Goal: Information Seeking & Learning: Learn about a topic

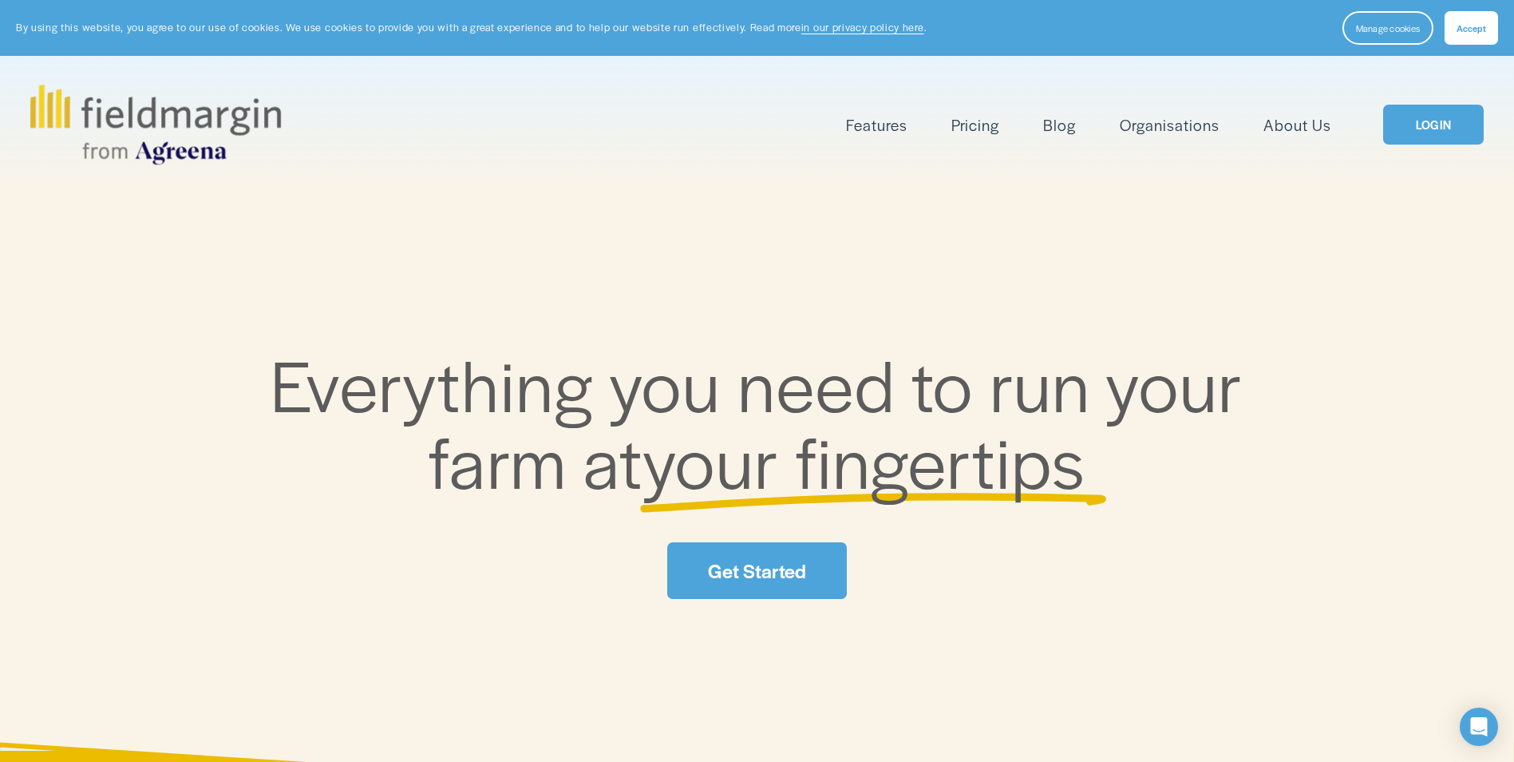
click at [1305, 133] on link "About Us" at bounding box center [1298, 125] width 68 height 26
click at [1303, 128] on link "About Us" at bounding box center [1298, 125] width 68 height 26
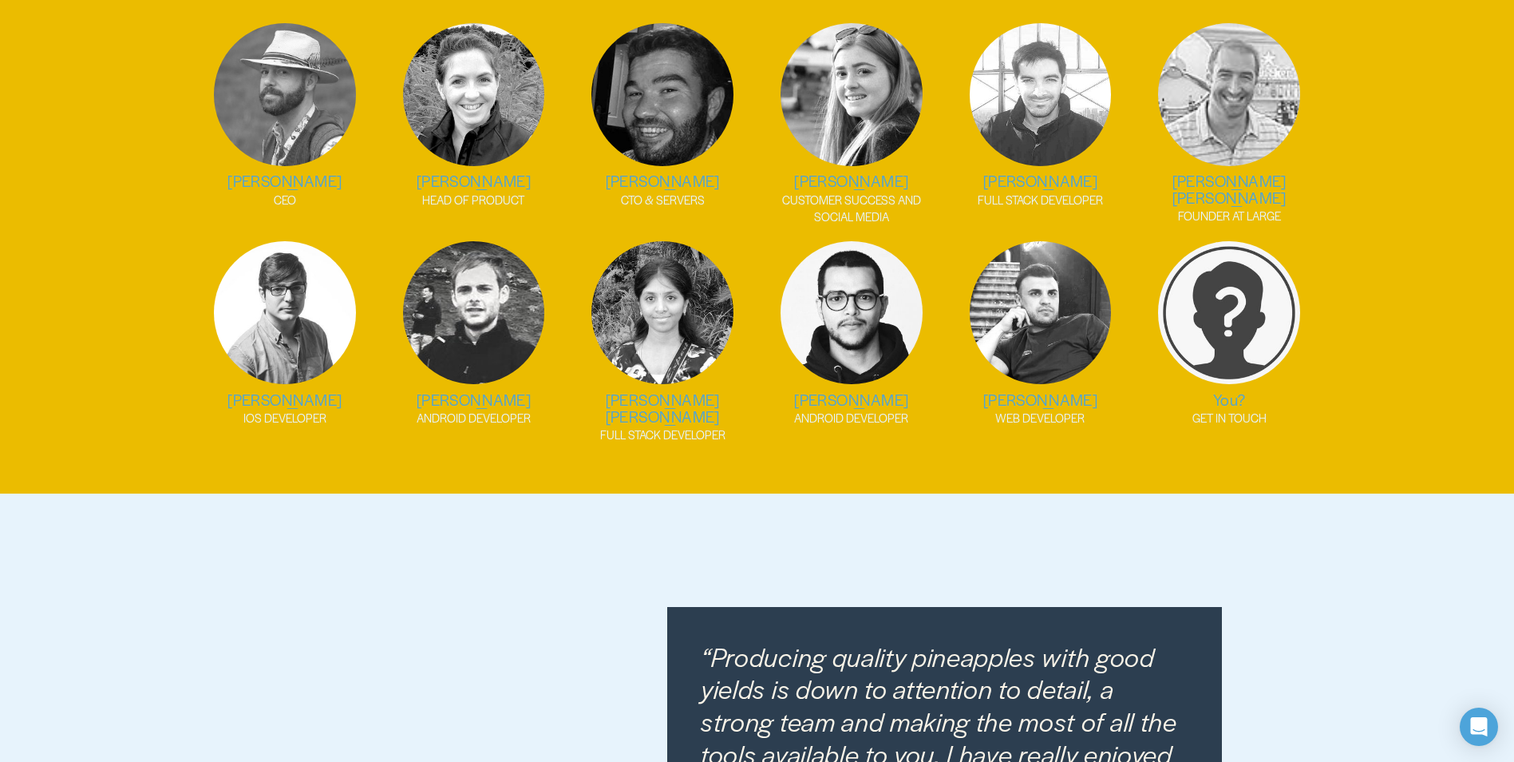
scroll to position [2235, 0]
